Goal: Check status: Check status

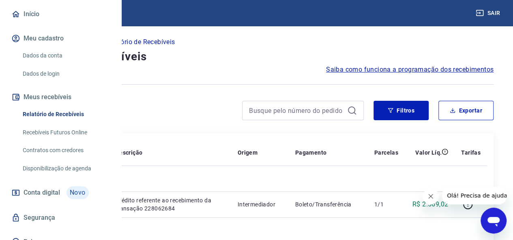
scroll to position [81, 0]
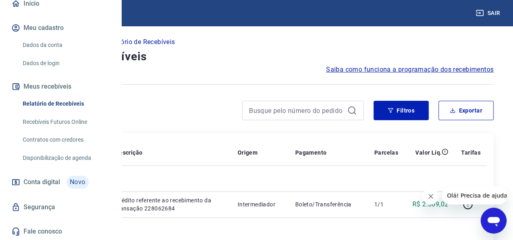
click at [66, 130] on link "Recebíveis Futuros Online" at bounding box center [65, 122] width 92 height 17
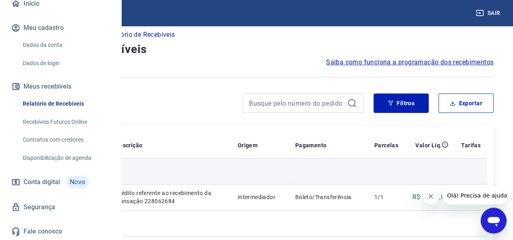
scroll to position [0, 0]
